Goal: Information Seeking & Learning: Learn about a topic

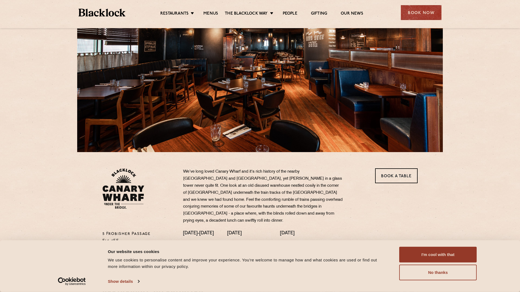
scroll to position [53, 0]
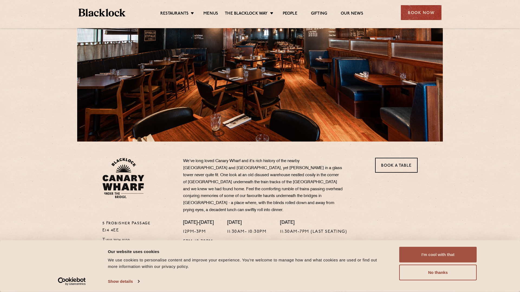
click at [452, 261] on button "I'm cool with that" at bounding box center [437, 255] width 77 height 16
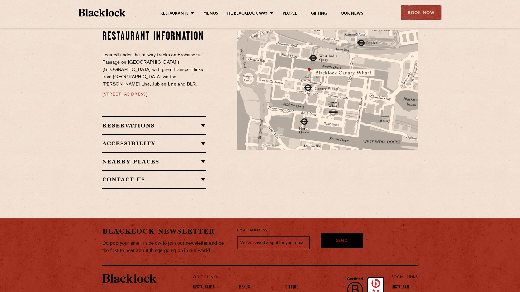
scroll to position [299, 0]
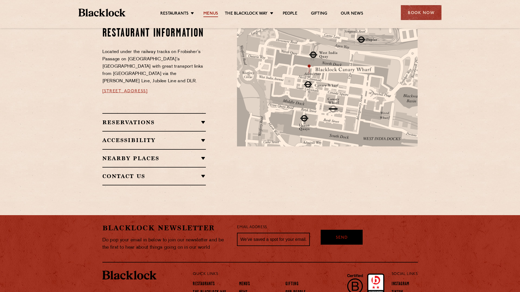
click at [211, 14] on link "Menus" at bounding box center [210, 14] width 15 height 6
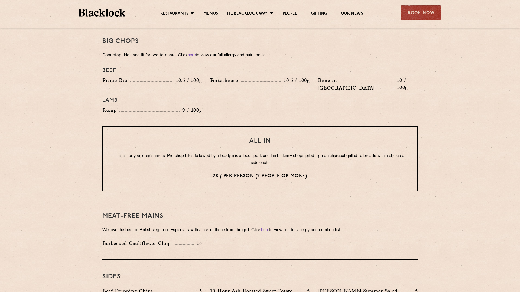
scroll to position [540, 0]
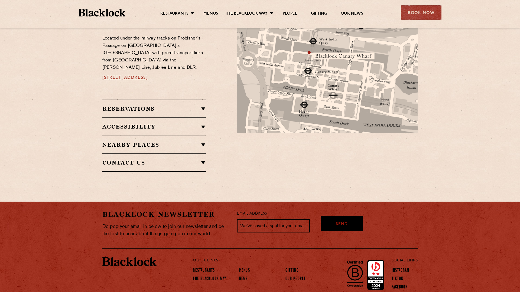
scroll to position [327, 0]
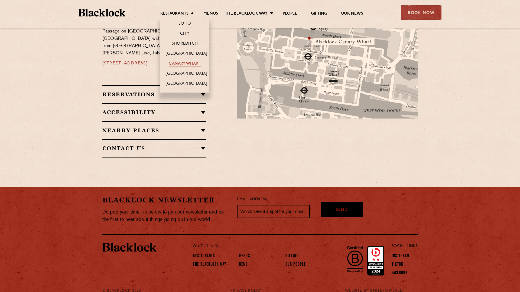
click at [188, 65] on link "Canary Wharf" at bounding box center [185, 64] width 32 height 6
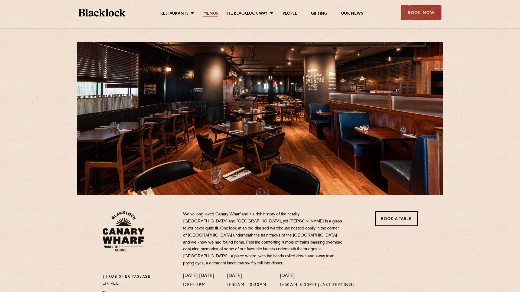
click at [210, 11] on link "Menus" at bounding box center [210, 14] width 15 height 6
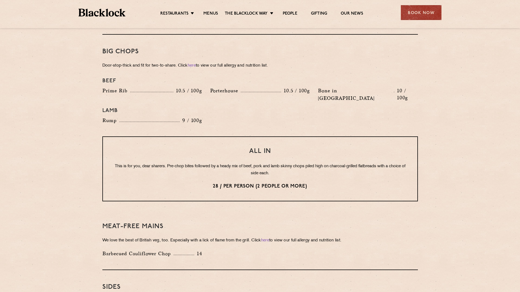
scroll to position [584, 0]
